Goal: Information Seeking & Learning: Learn about a topic

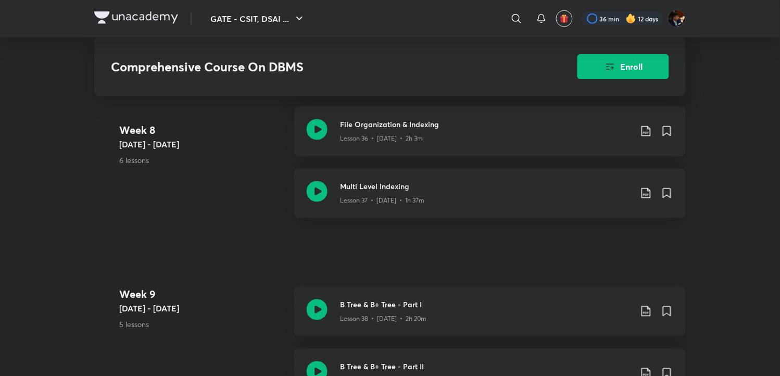
scroll to position [2952, 0]
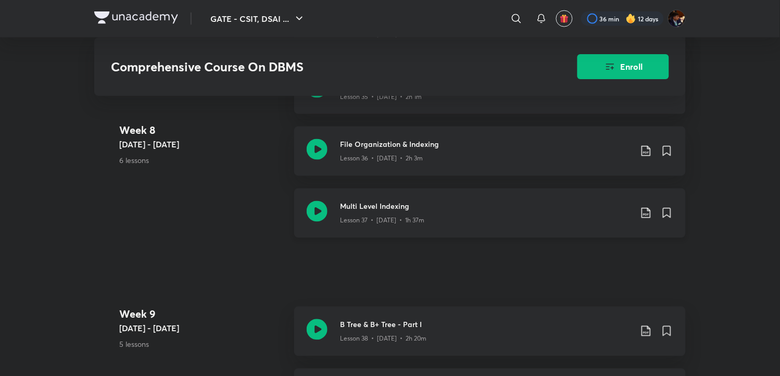
click at [321, 209] on icon at bounding box center [317, 211] width 21 height 21
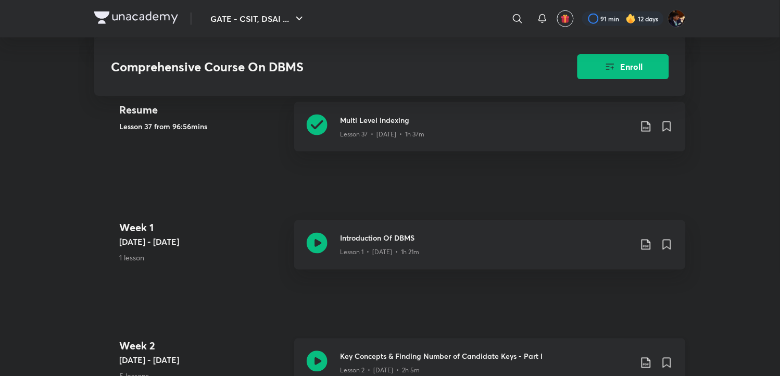
scroll to position [231, 0]
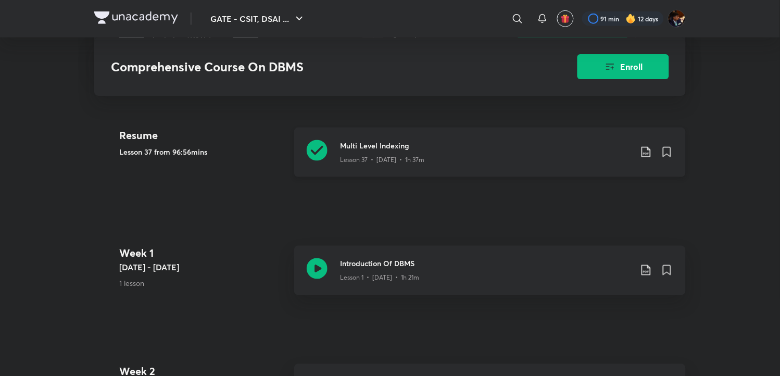
click at [647, 150] on icon at bounding box center [646, 152] width 13 height 13
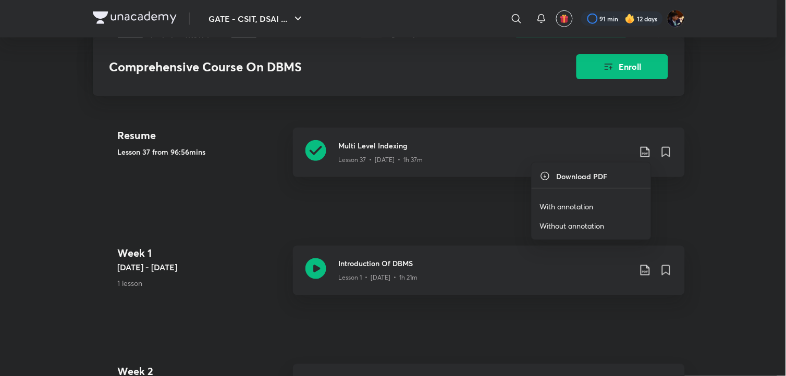
click at [568, 205] on p "With annotation" at bounding box center [567, 206] width 54 height 11
